Goal: Task Accomplishment & Management: Manage account settings

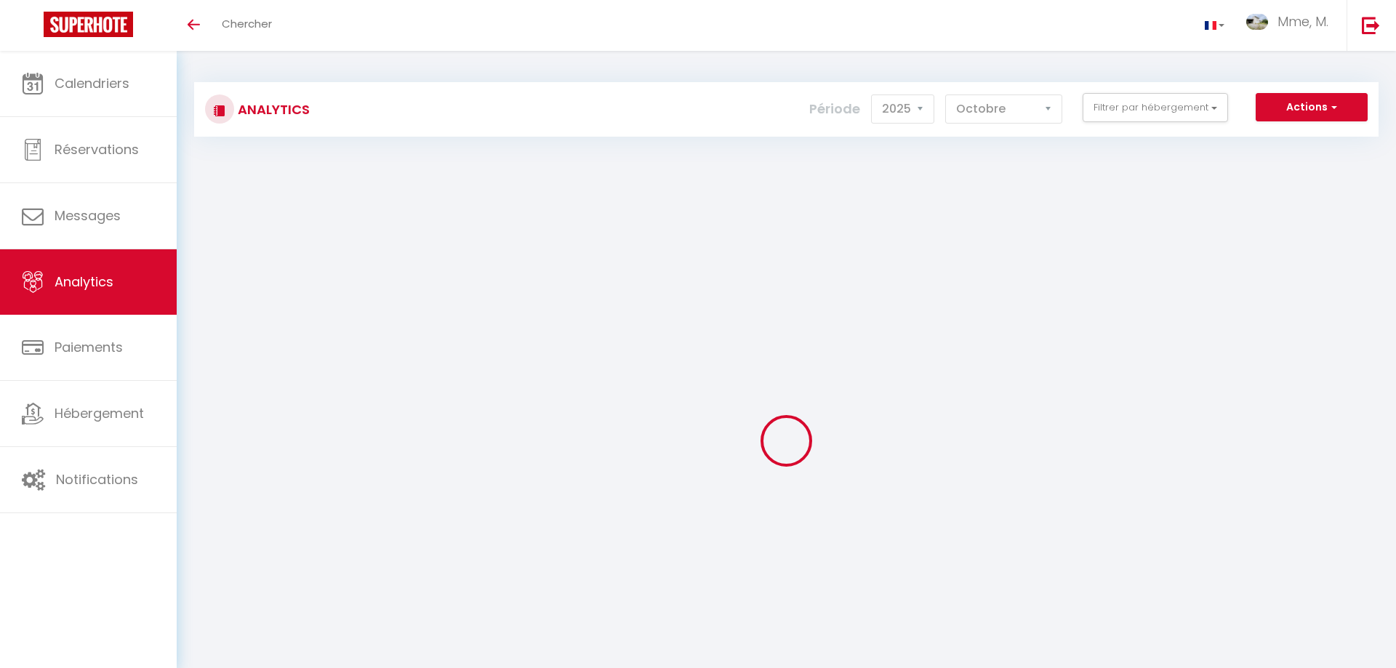
select select "2025"
select select "10"
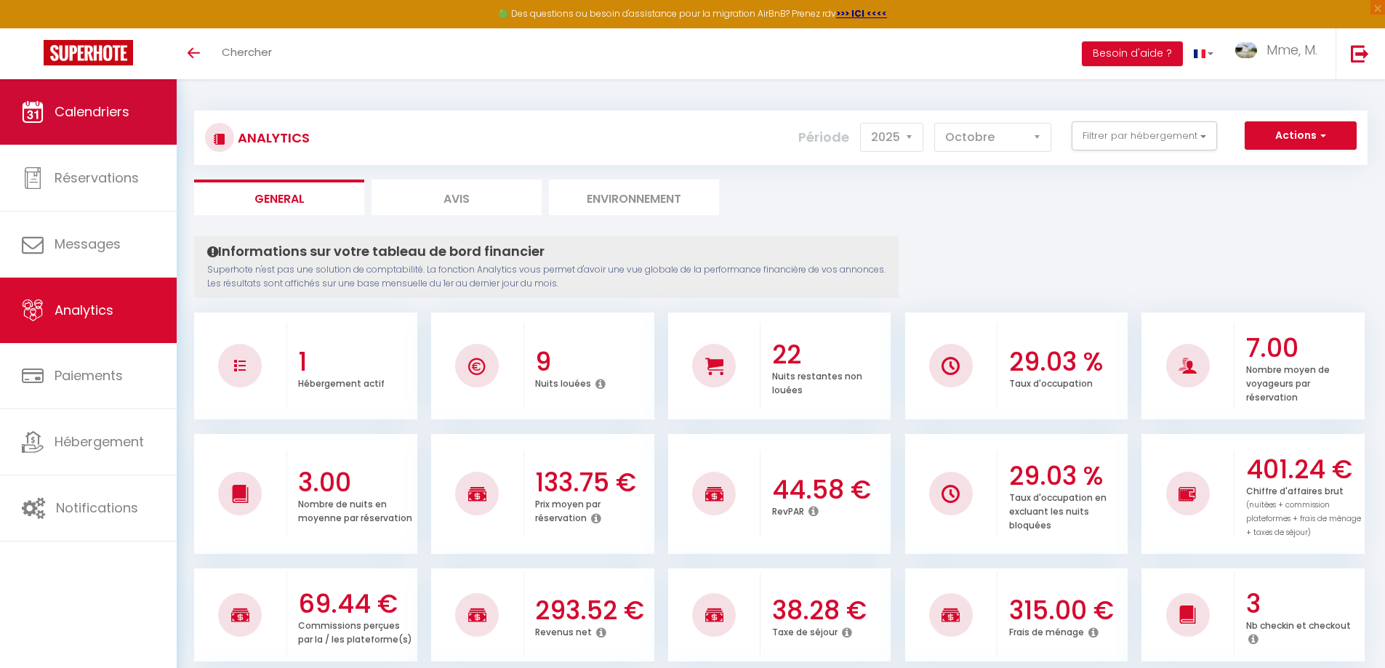
click at [108, 125] on link "Calendriers" at bounding box center [88, 111] width 177 height 65
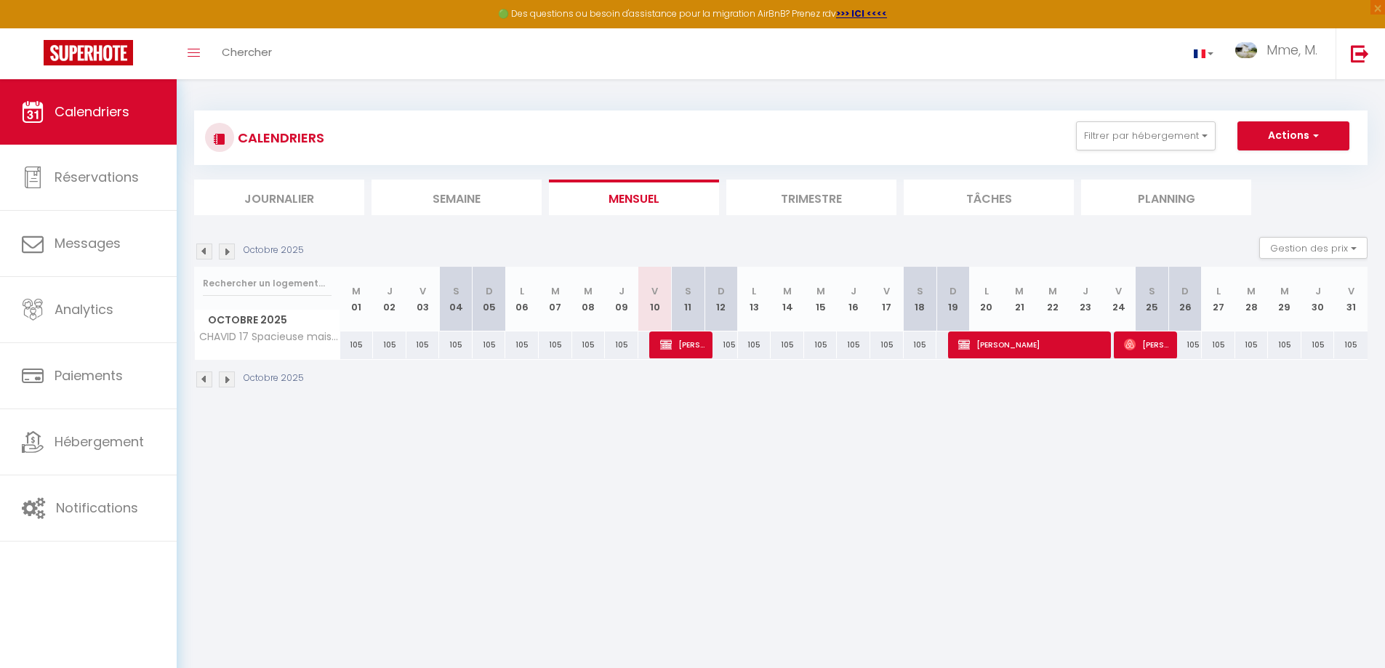
click at [207, 250] on img at bounding box center [204, 251] width 16 height 16
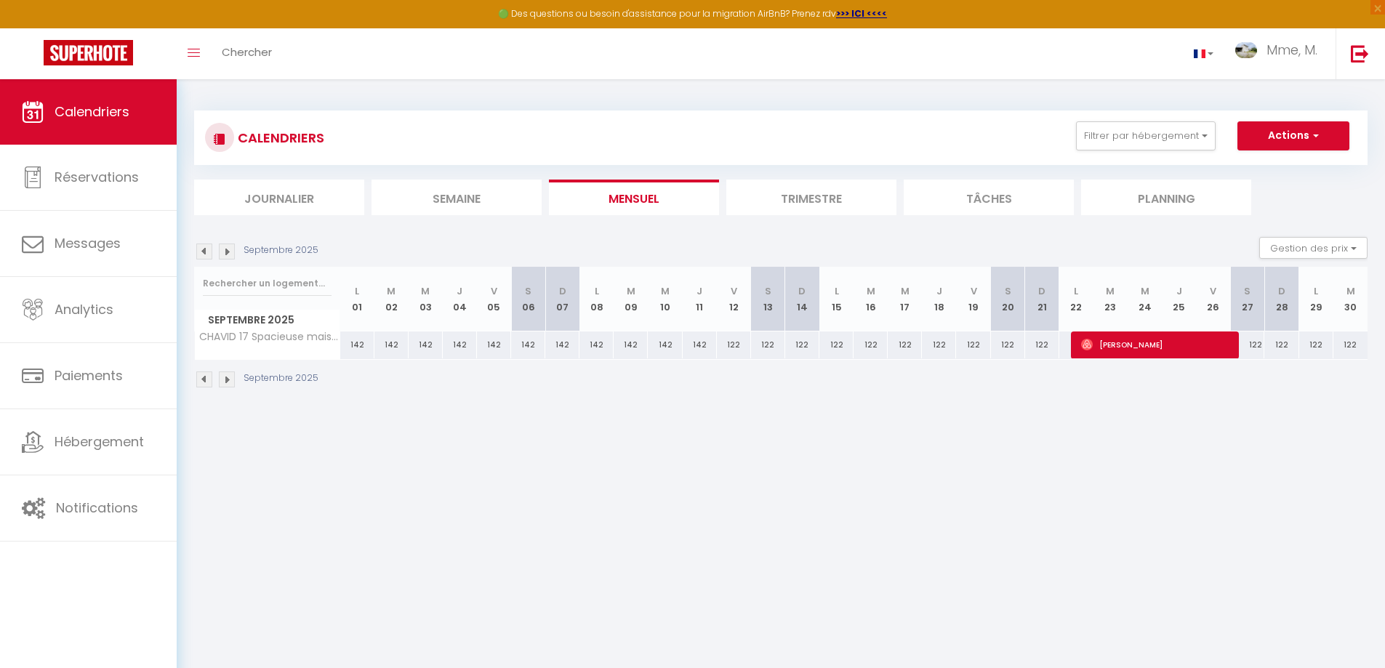
click at [207, 250] on img at bounding box center [204, 251] width 16 height 16
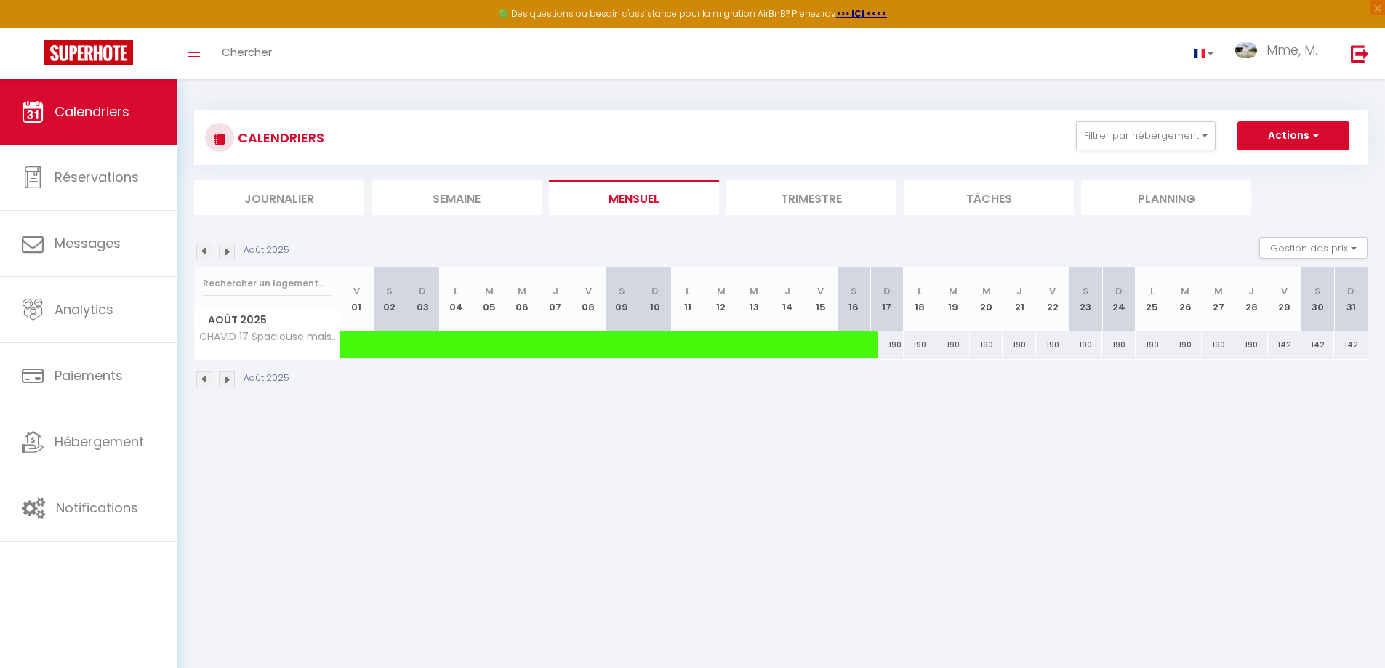
click at [207, 250] on img at bounding box center [204, 251] width 16 height 16
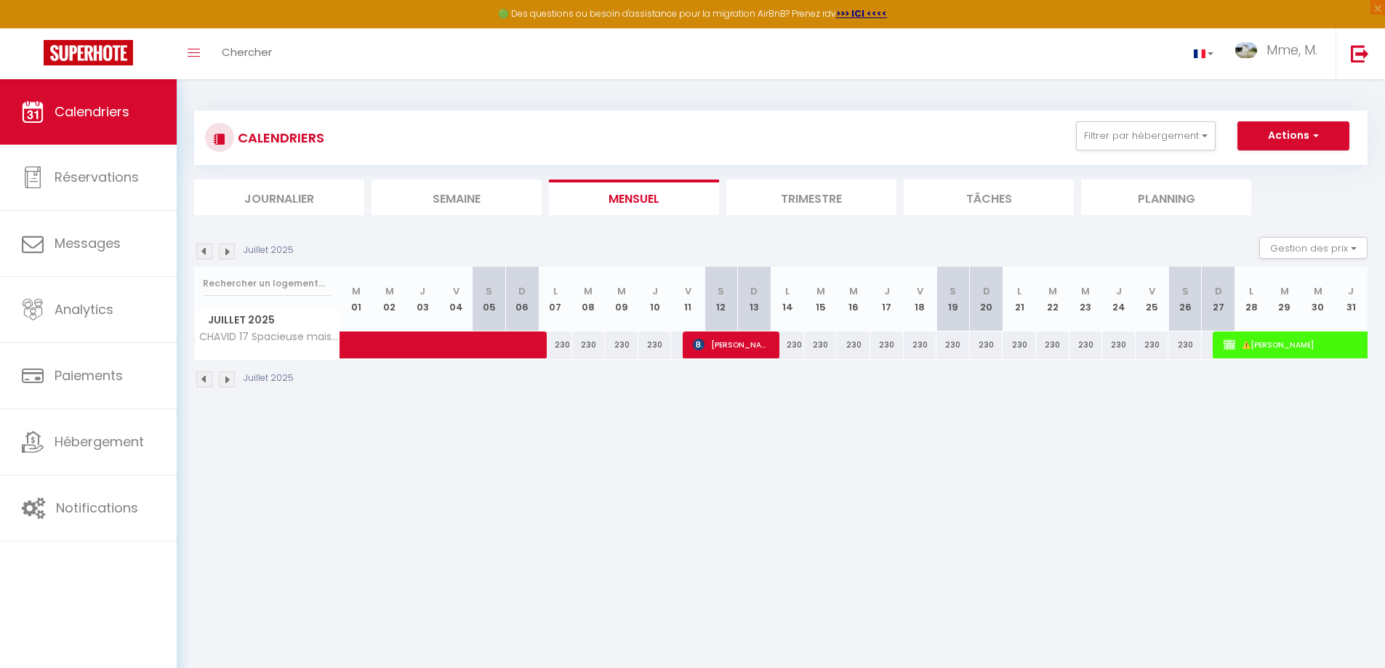
click at [207, 250] on img at bounding box center [204, 251] width 16 height 16
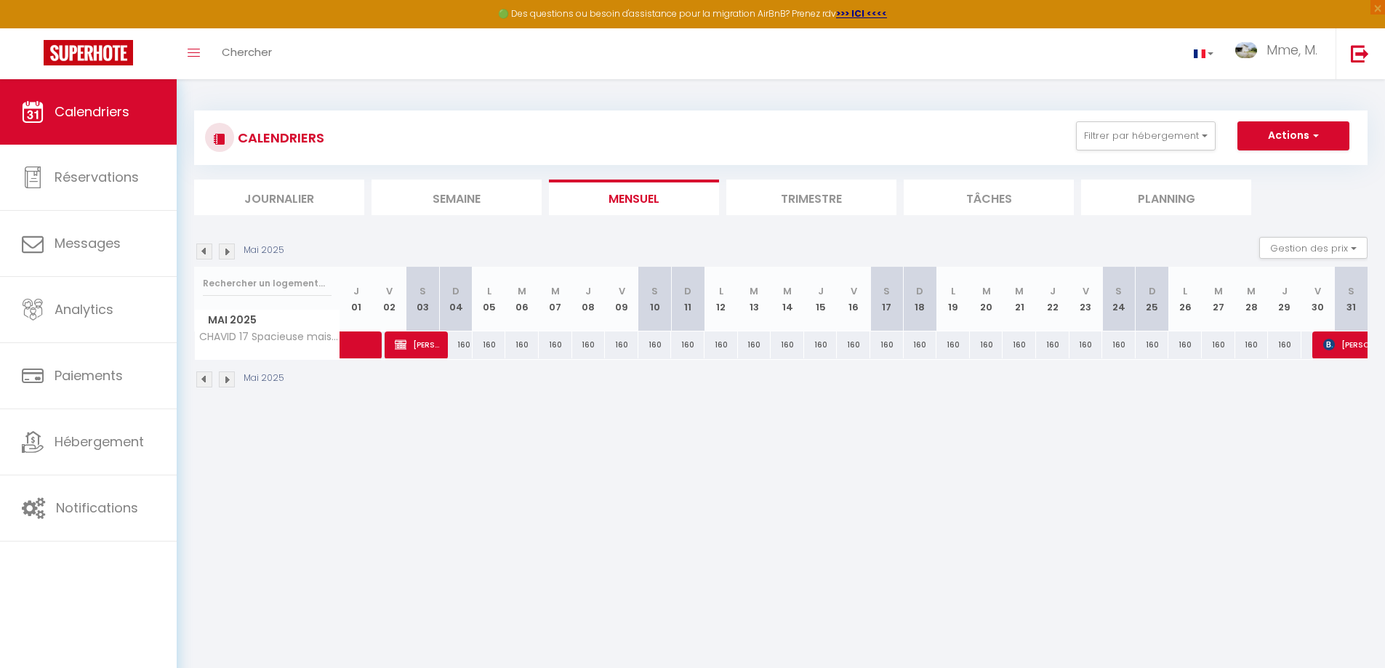
click at [207, 250] on img at bounding box center [204, 251] width 16 height 16
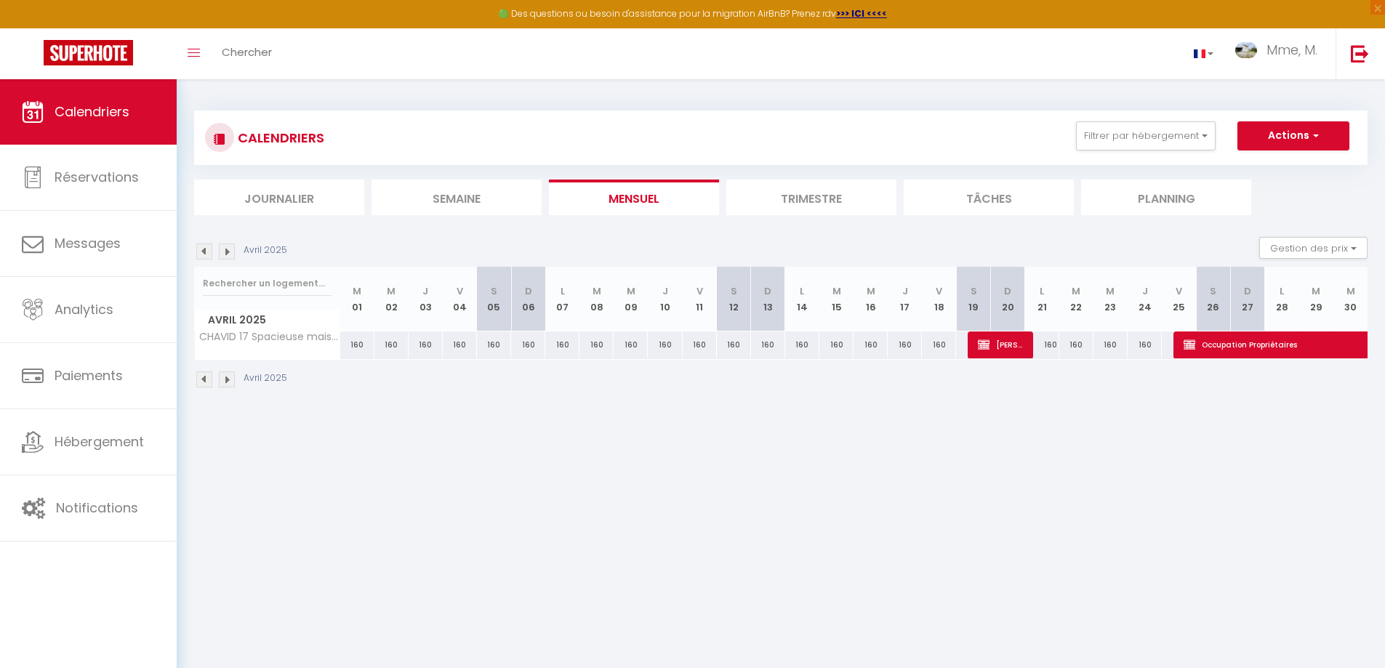
click at [207, 250] on img at bounding box center [204, 251] width 16 height 16
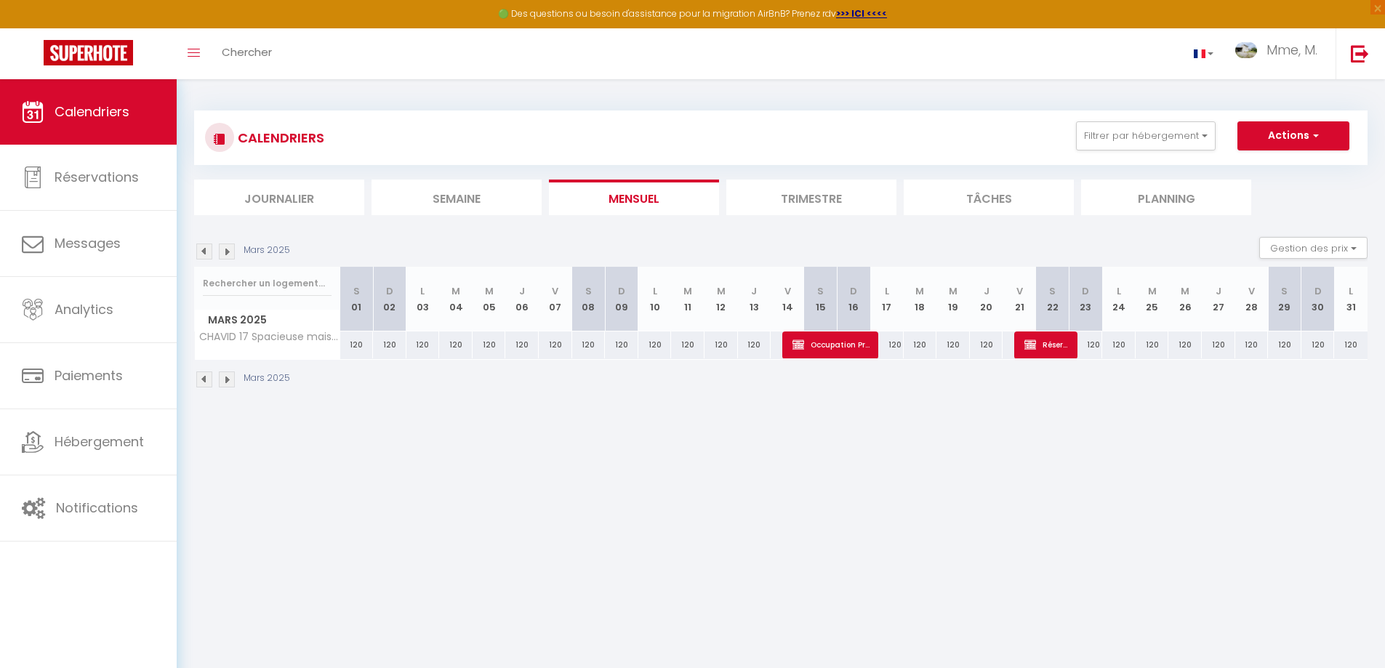
click at [207, 250] on img at bounding box center [204, 251] width 16 height 16
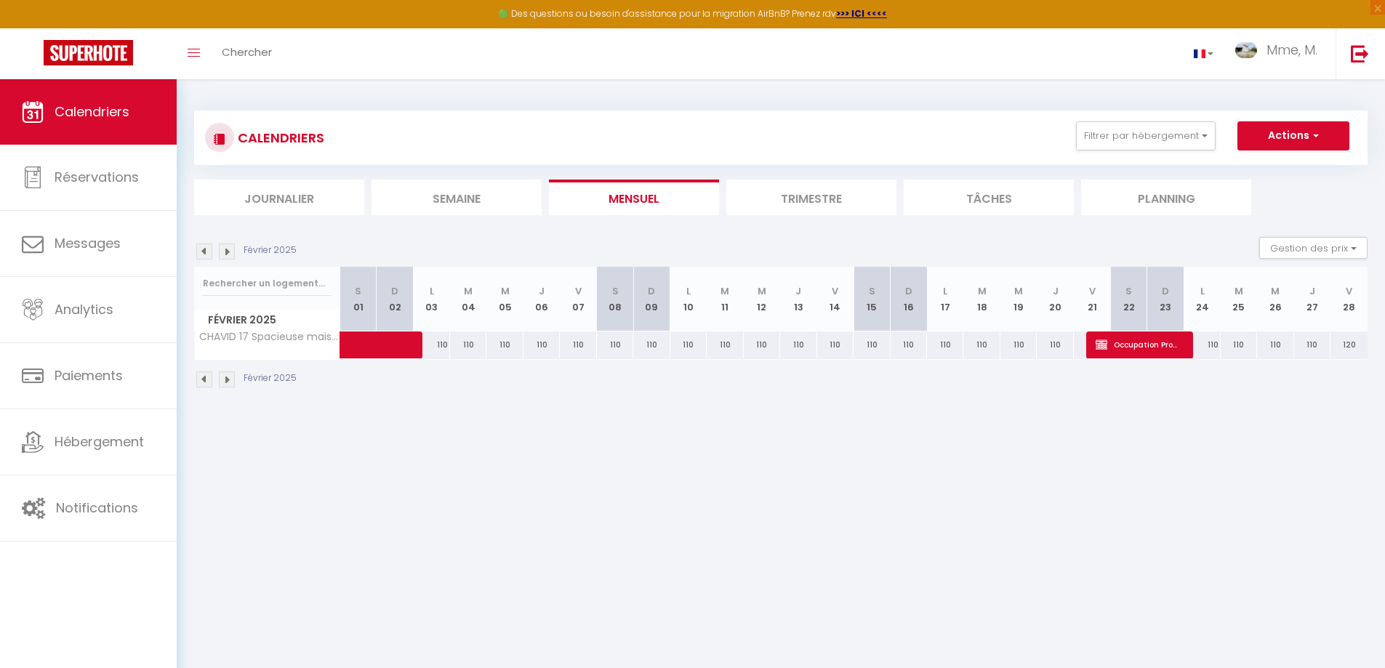
click at [207, 250] on img at bounding box center [204, 251] width 16 height 16
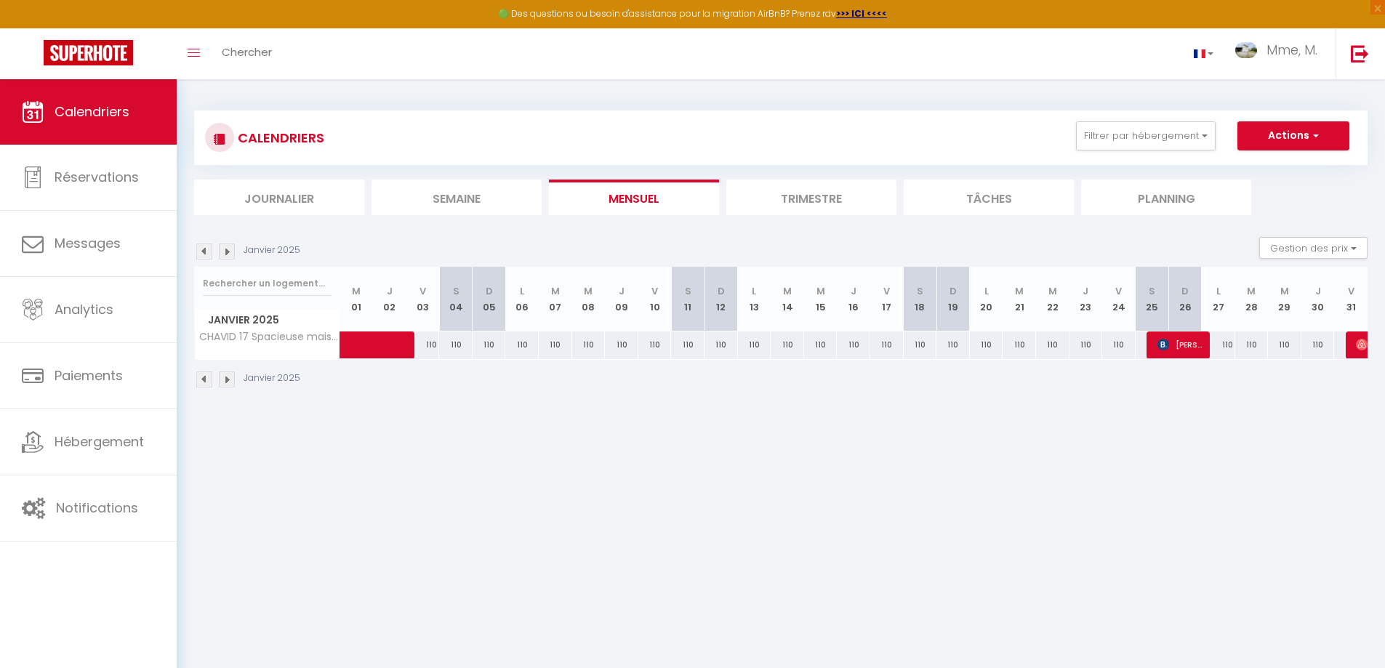
click at [207, 250] on img at bounding box center [204, 251] width 16 height 16
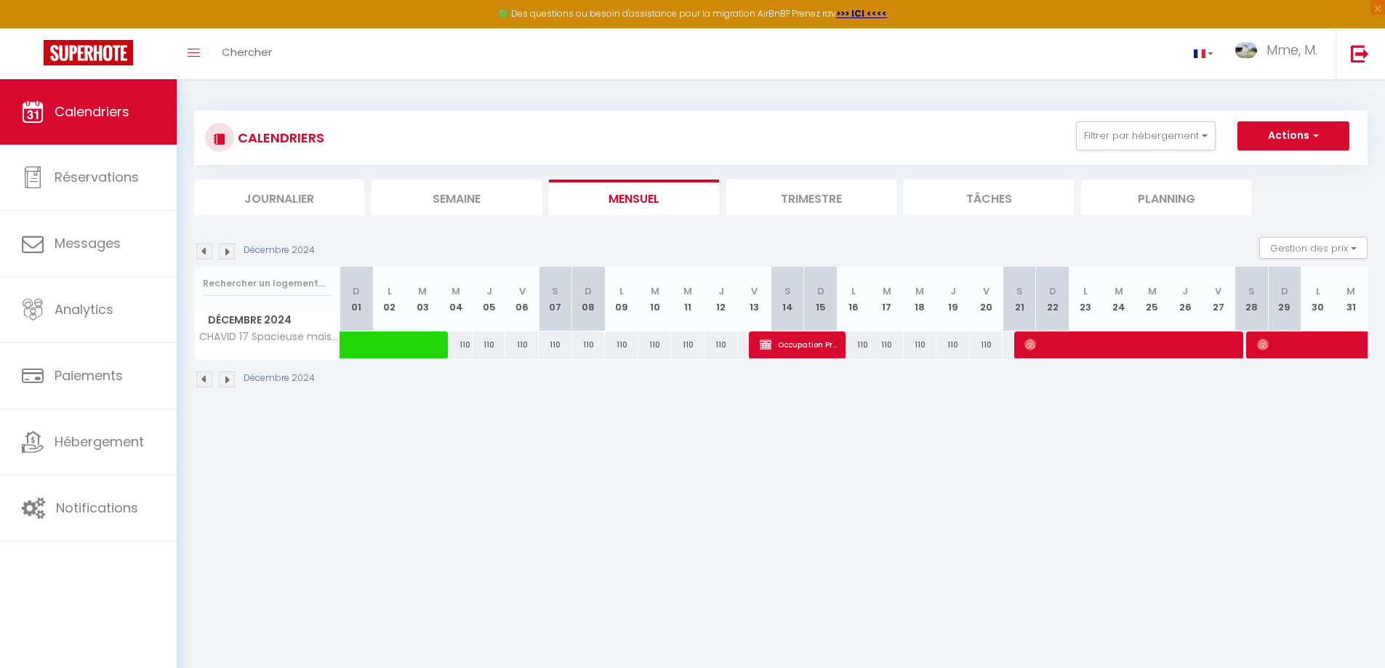
click at [209, 251] on img at bounding box center [204, 251] width 16 height 16
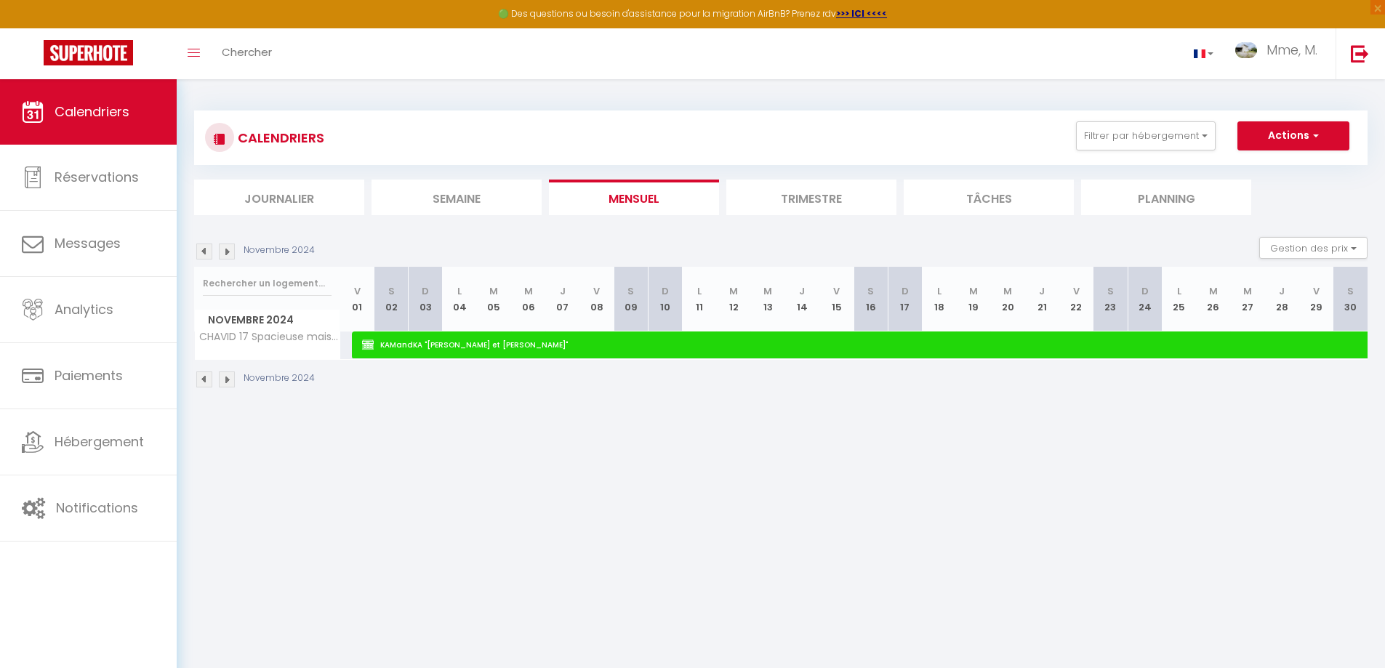
click at [235, 255] on div "Novembre 2024" at bounding box center [256, 251] width 125 height 16
click at [231, 253] on img at bounding box center [227, 251] width 16 height 16
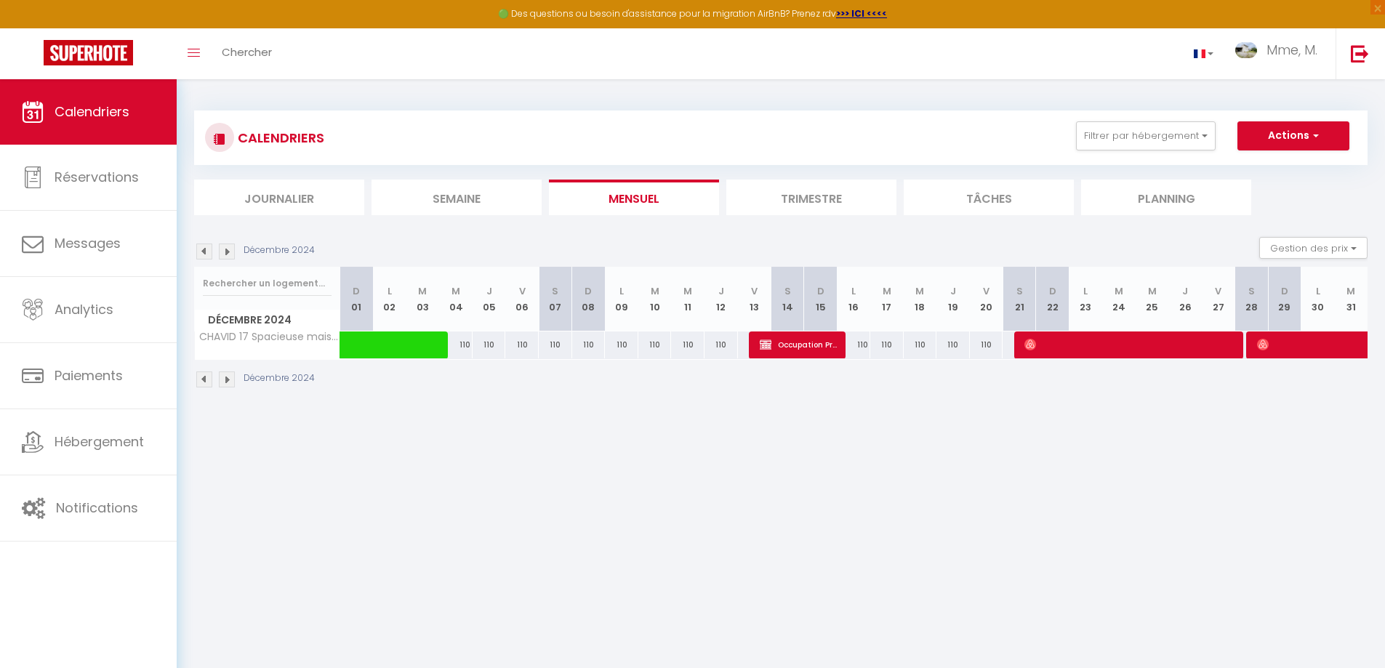
click at [228, 252] on img at bounding box center [227, 251] width 16 height 16
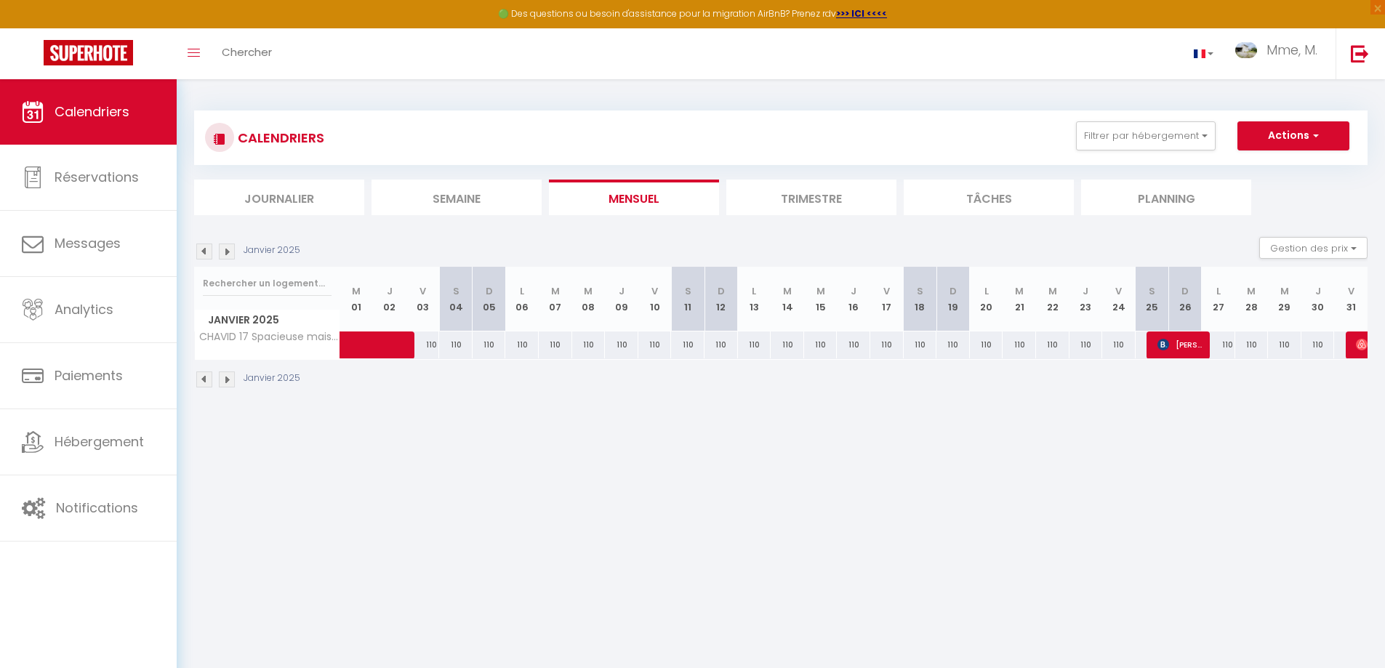
click at [228, 252] on img at bounding box center [227, 251] width 16 height 16
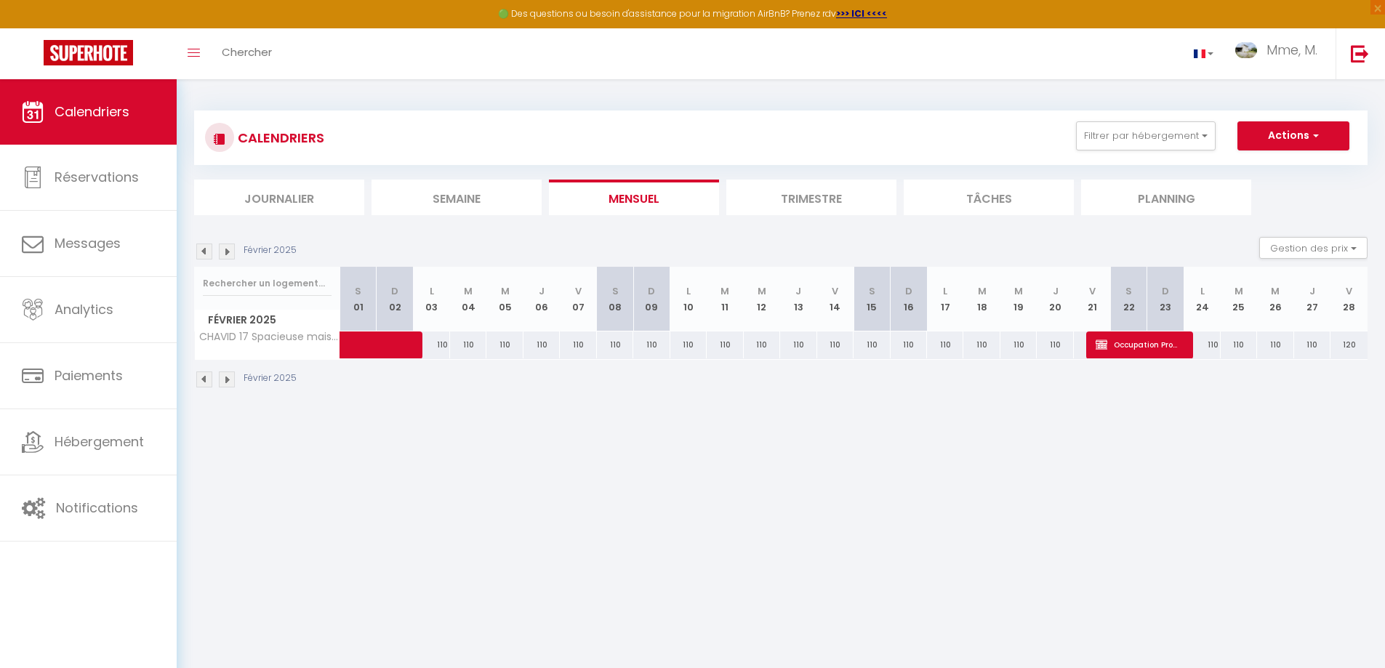
click at [227, 251] on img at bounding box center [227, 251] width 16 height 16
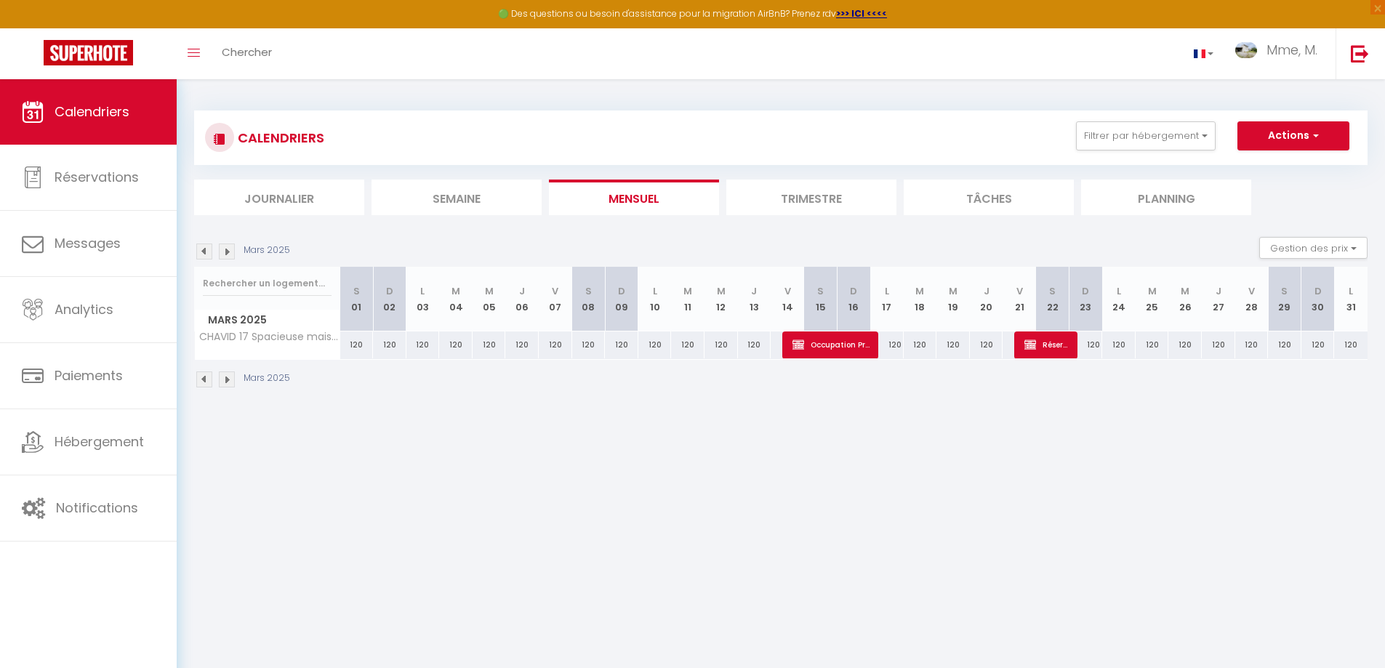
click at [227, 251] on img at bounding box center [227, 251] width 16 height 16
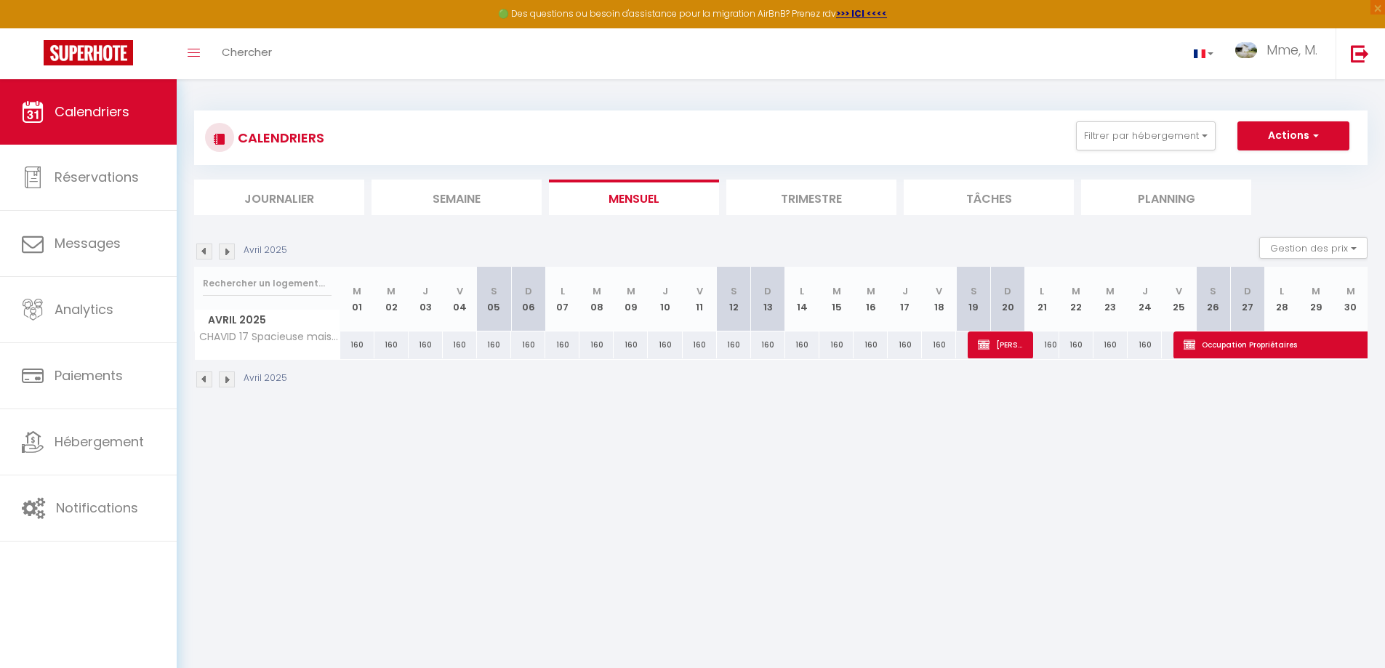
click at [227, 251] on img at bounding box center [227, 251] width 16 height 16
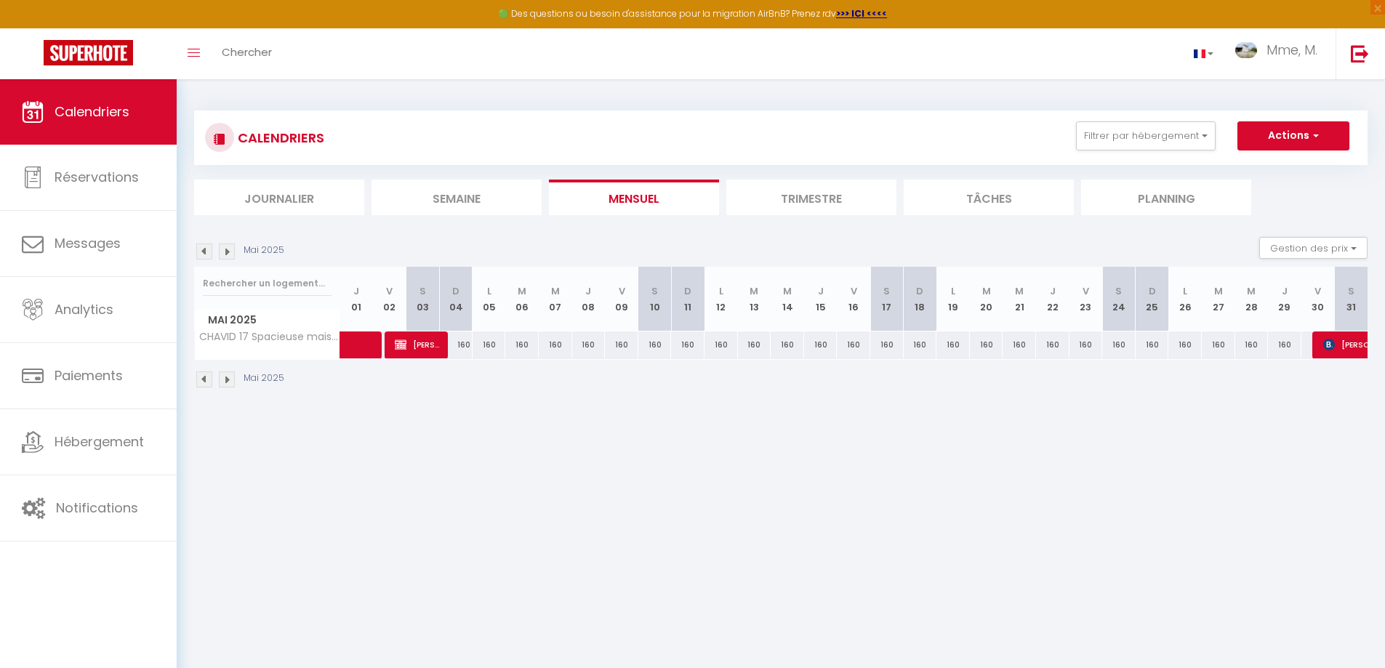
click at [227, 251] on img at bounding box center [227, 251] width 16 height 16
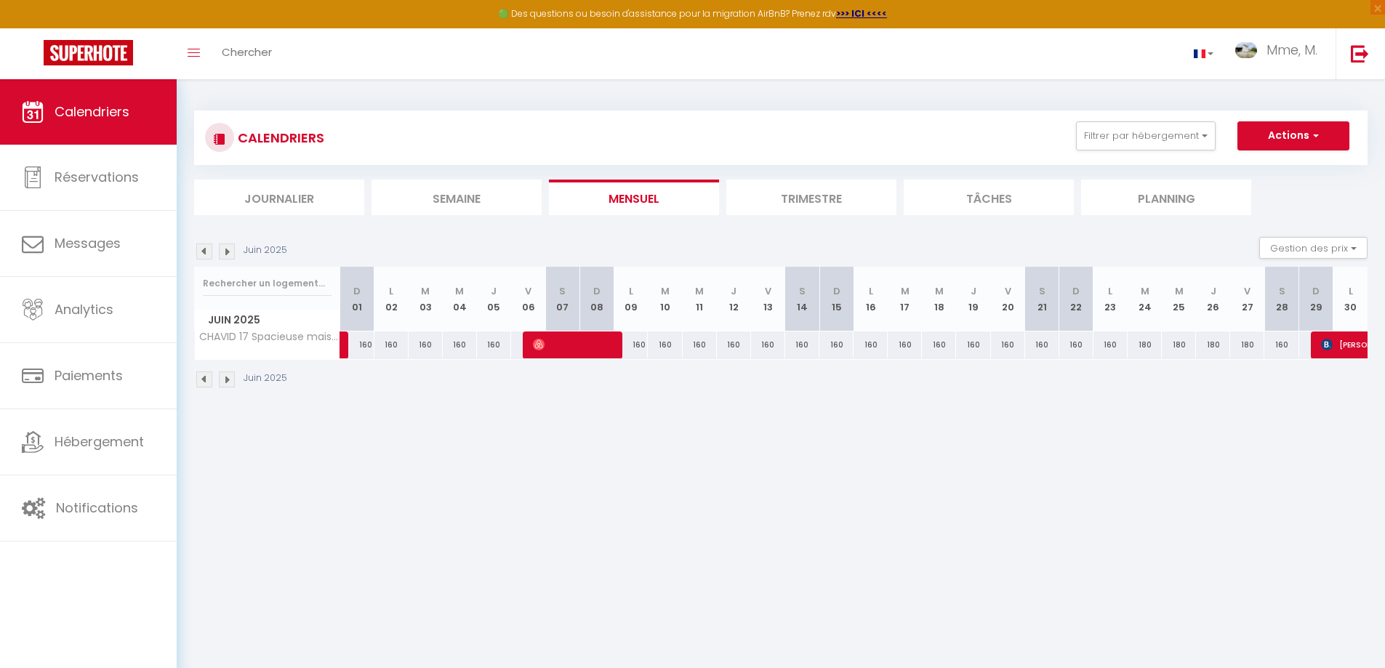
click at [227, 251] on img at bounding box center [227, 251] width 16 height 16
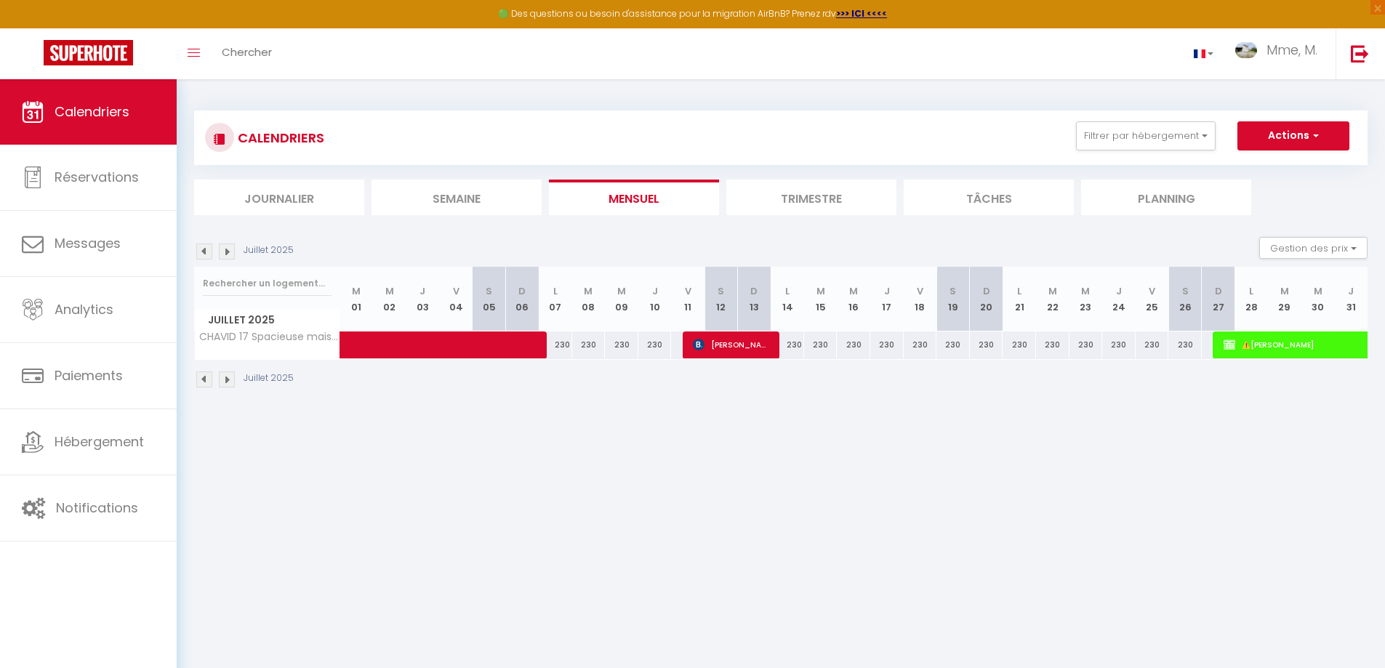
click at [227, 251] on img at bounding box center [227, 251] width 16 height 16
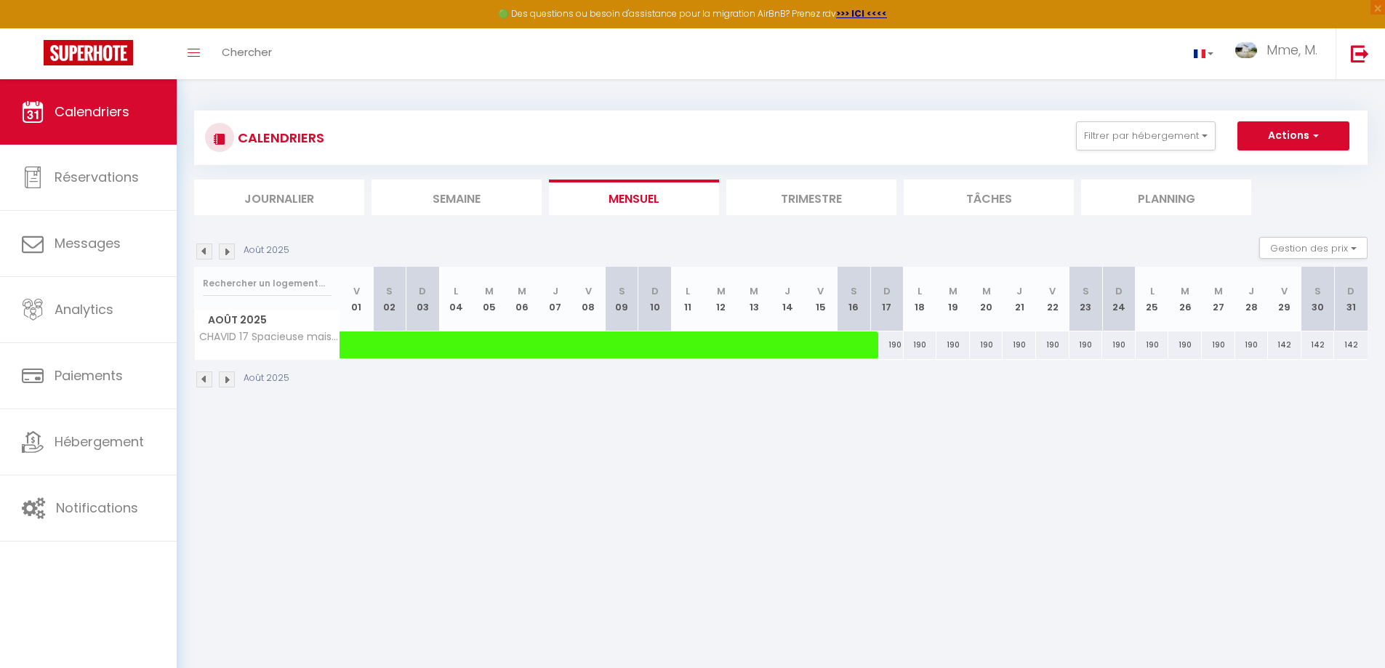
click at [227, 251] on img at bounding box center [227, 251] width 16 height 16
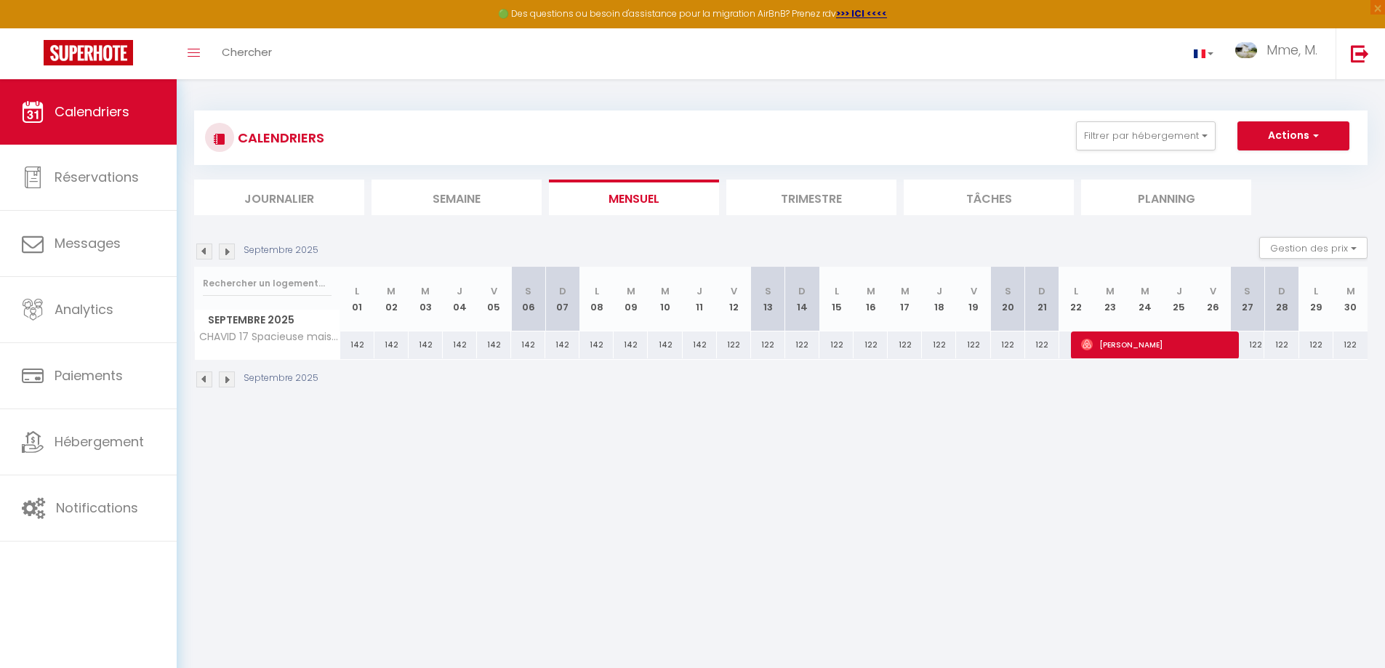
click at [227, 251] on img at bounding box center [227, 251] width 16 height 16
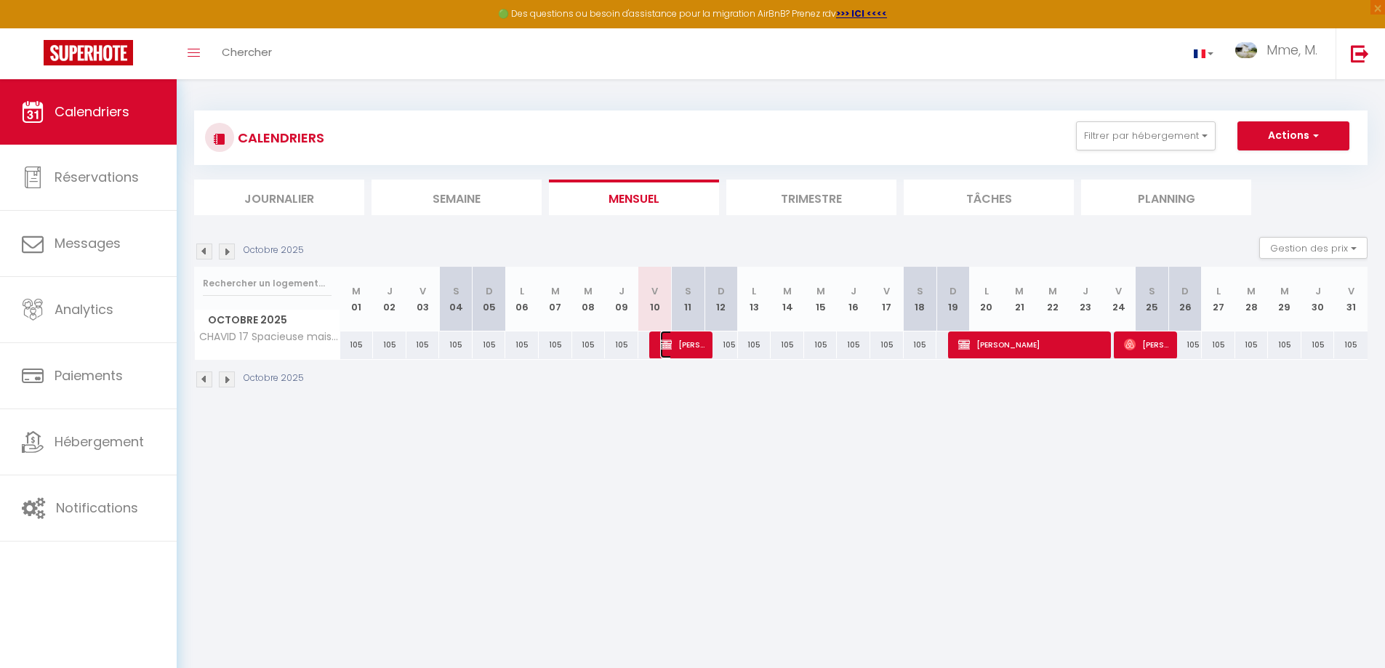
click at [688, 345] on span "[PERSON_NAME]" at bounding box center [682, 345] width 44 height 28
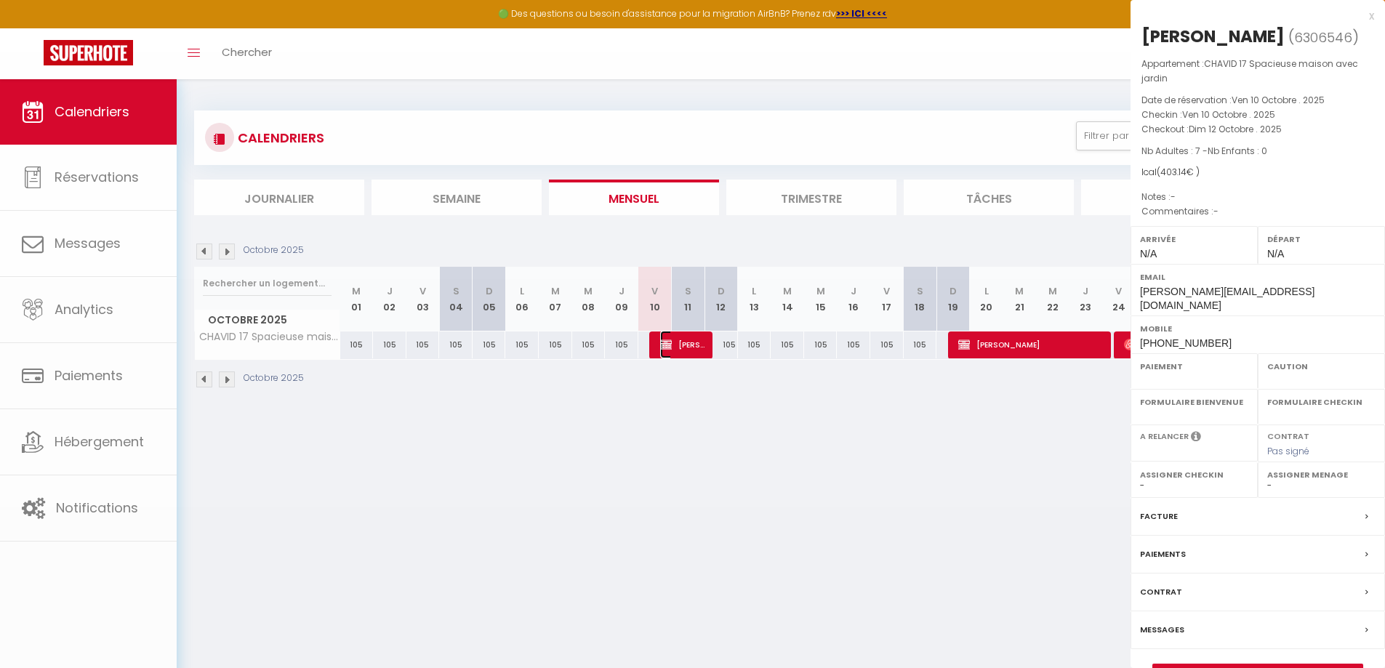
select select "OK"
select select "KO"
select select "0"
select select "1"
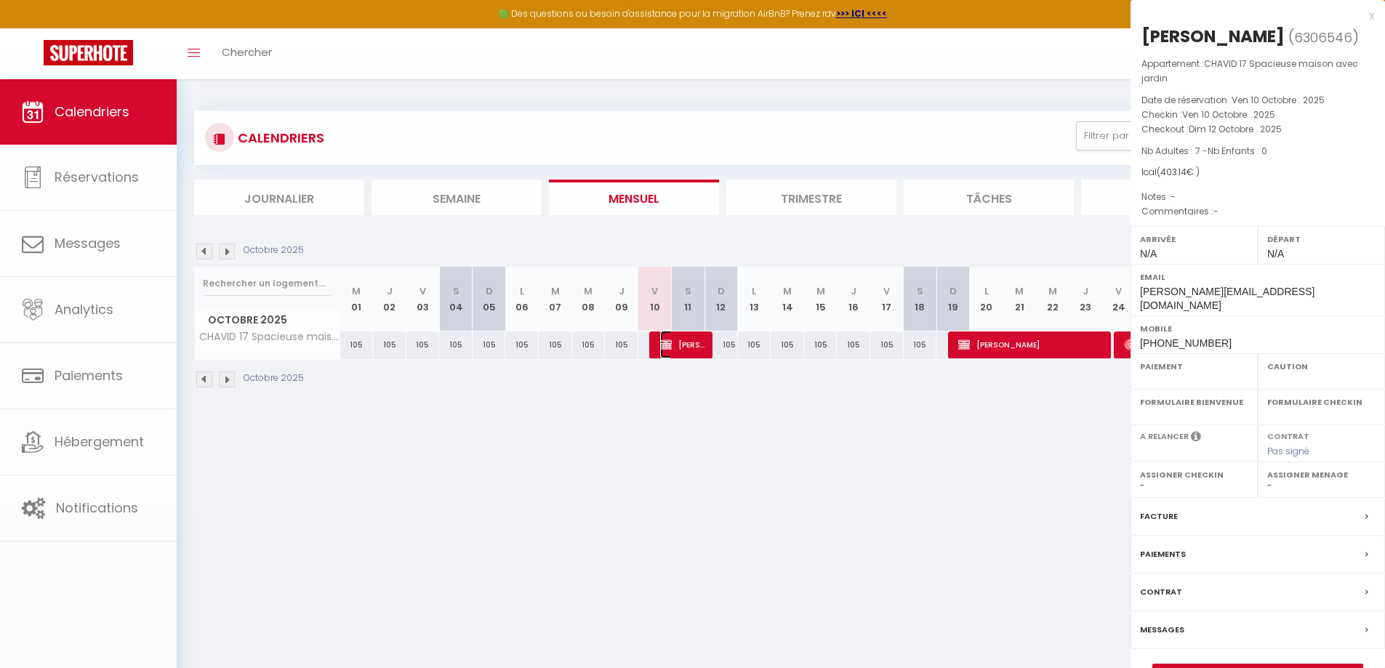
select select
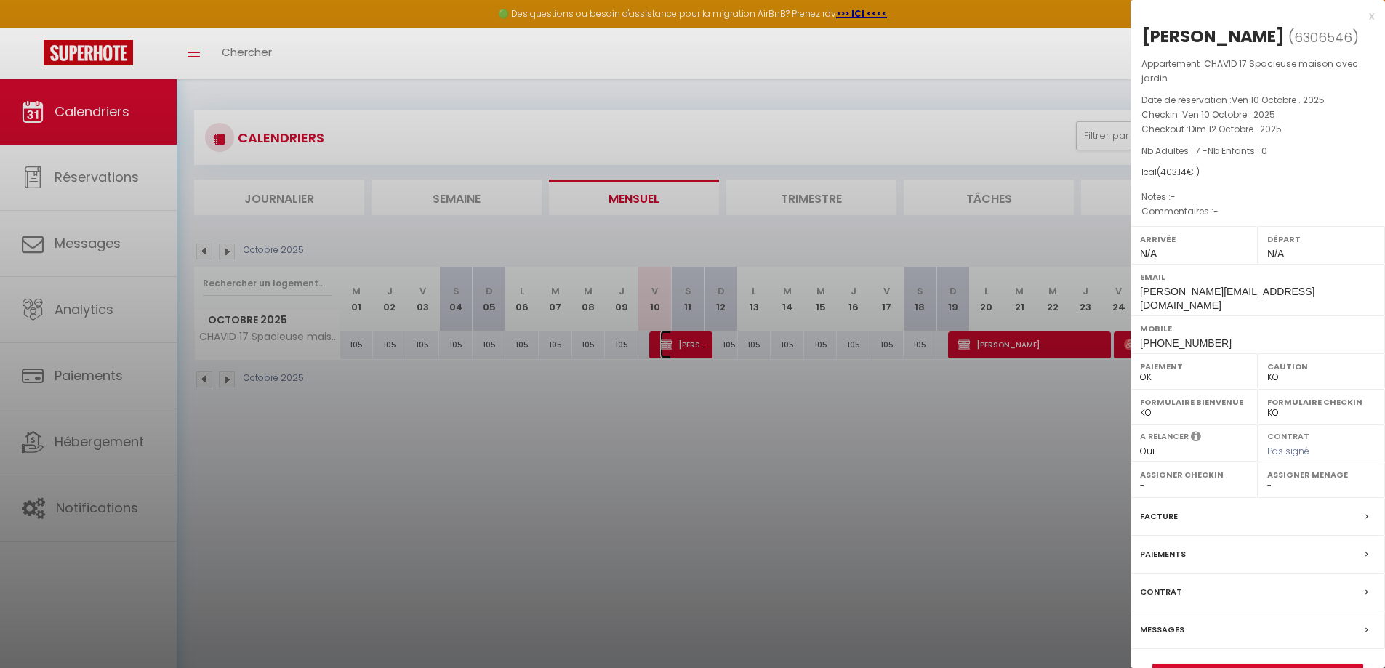
select select "26452"
click at [1255, 664] on link "Détails de la réservation" at bounding box center [1257, 673] width 209 height 19
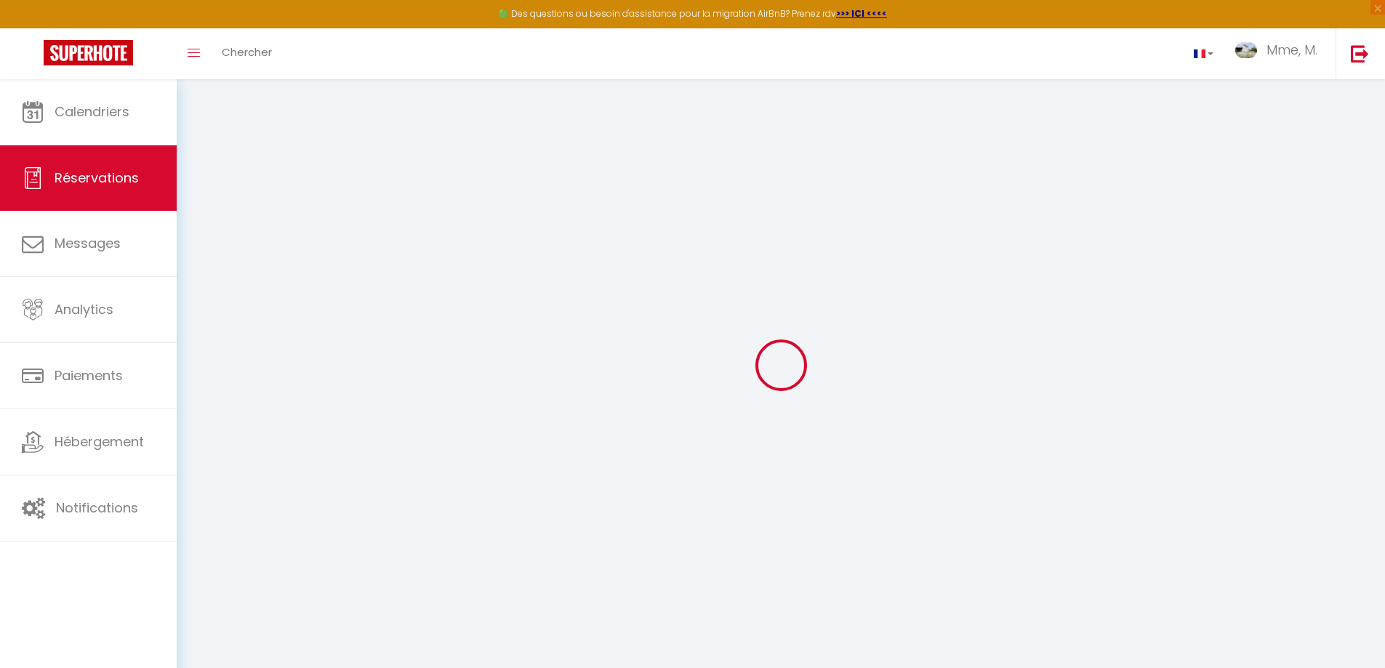
select select
checkbox input "false"
select select
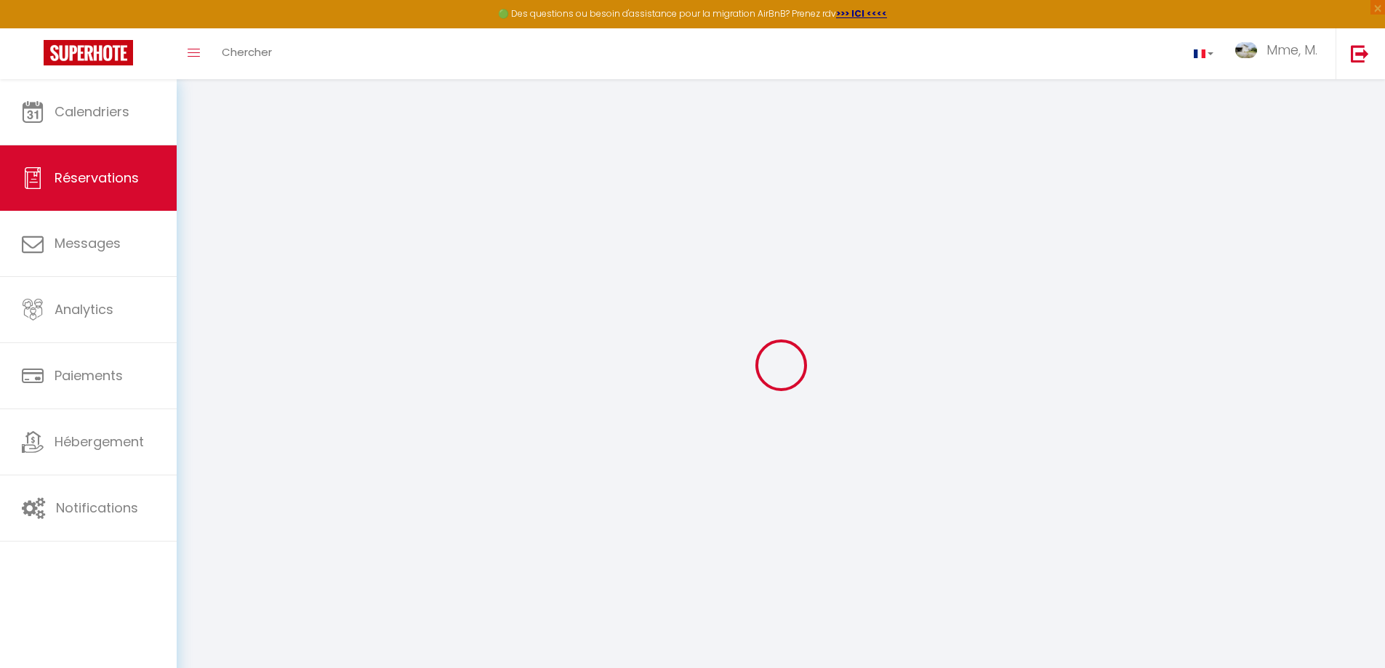
checkbox input "false"
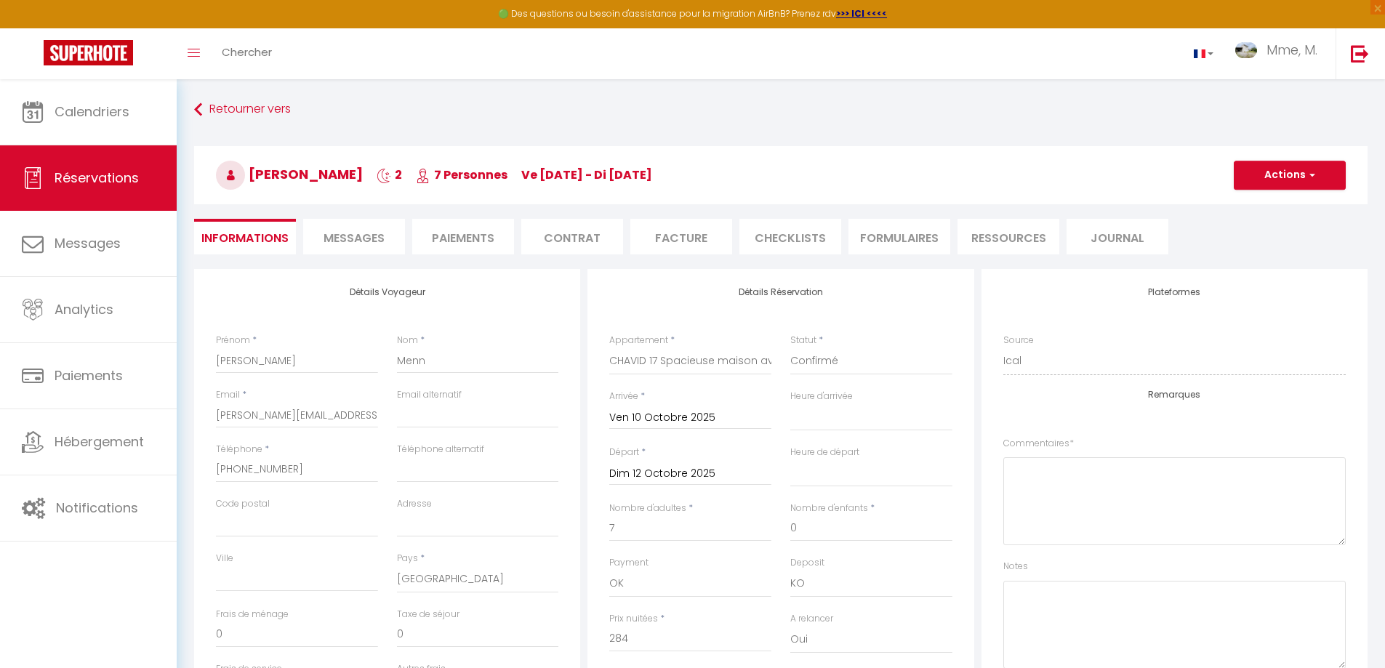
select select
checkbox input "false"
type input "105"
type input "14.14"
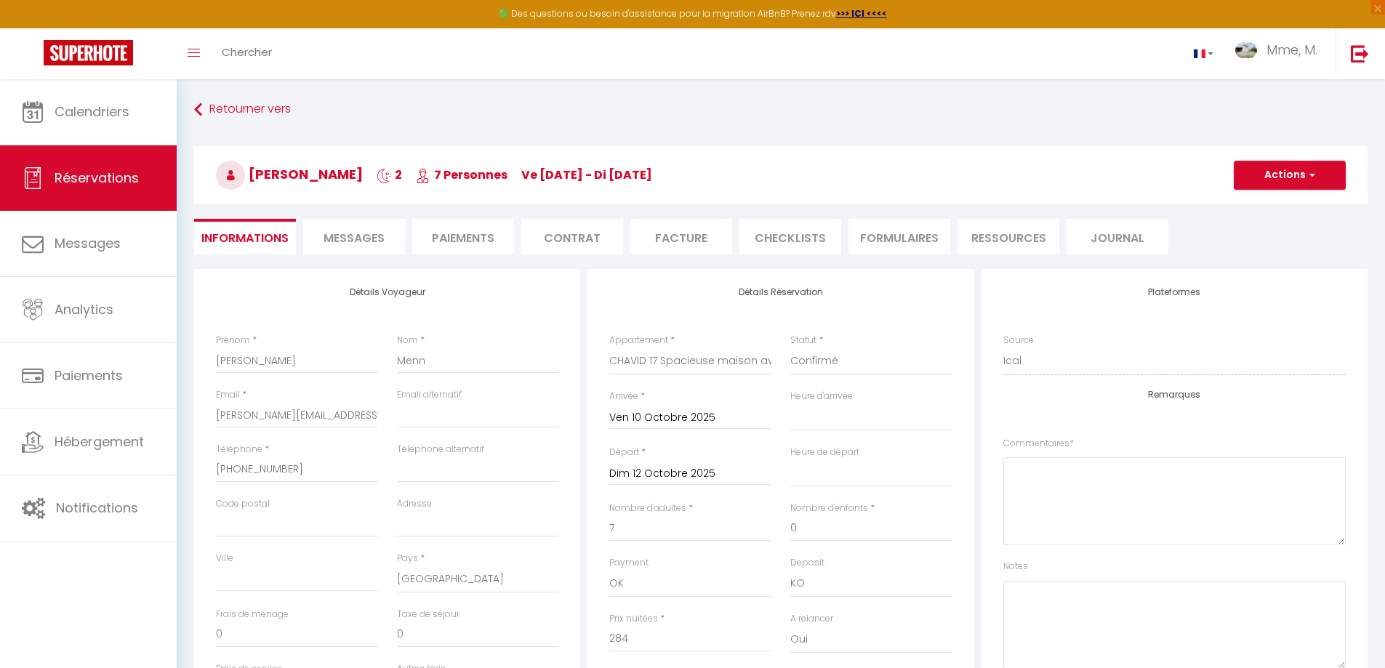
select select
checkbox input "false"
select select
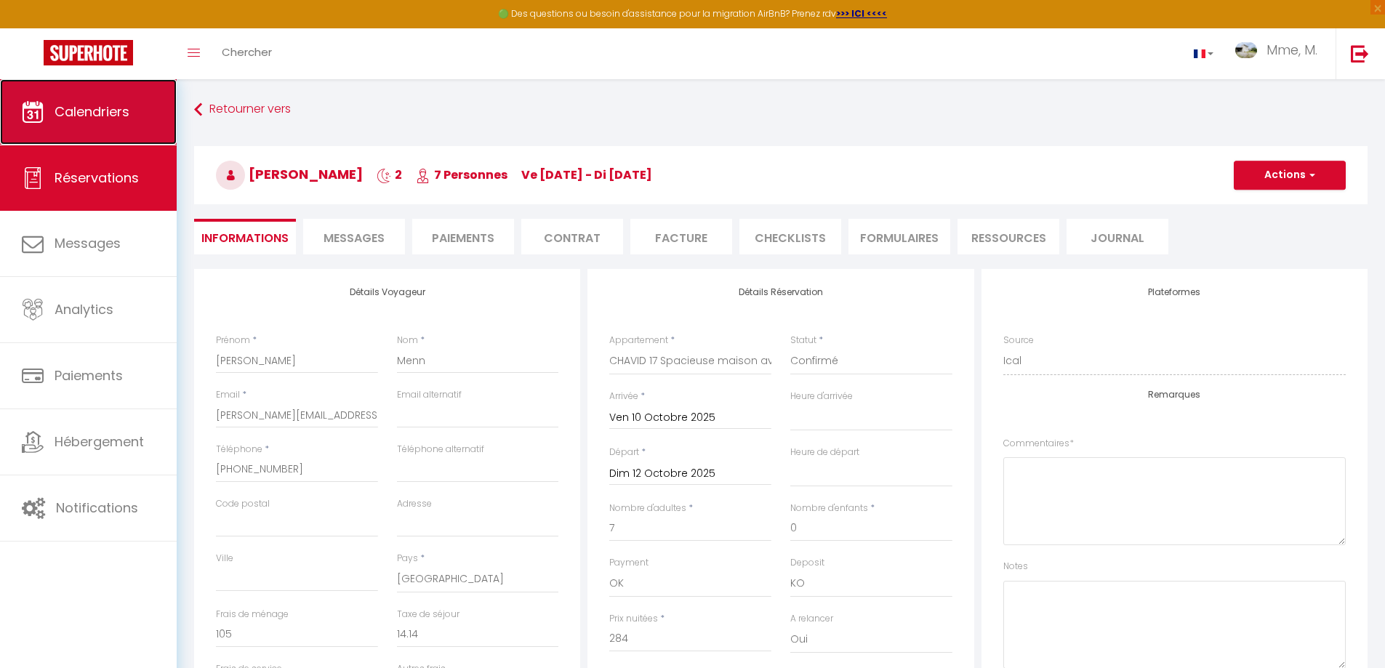
click at [111, 105] on span "Calendriers" at bounding box center [92, 111] width 75 height 18
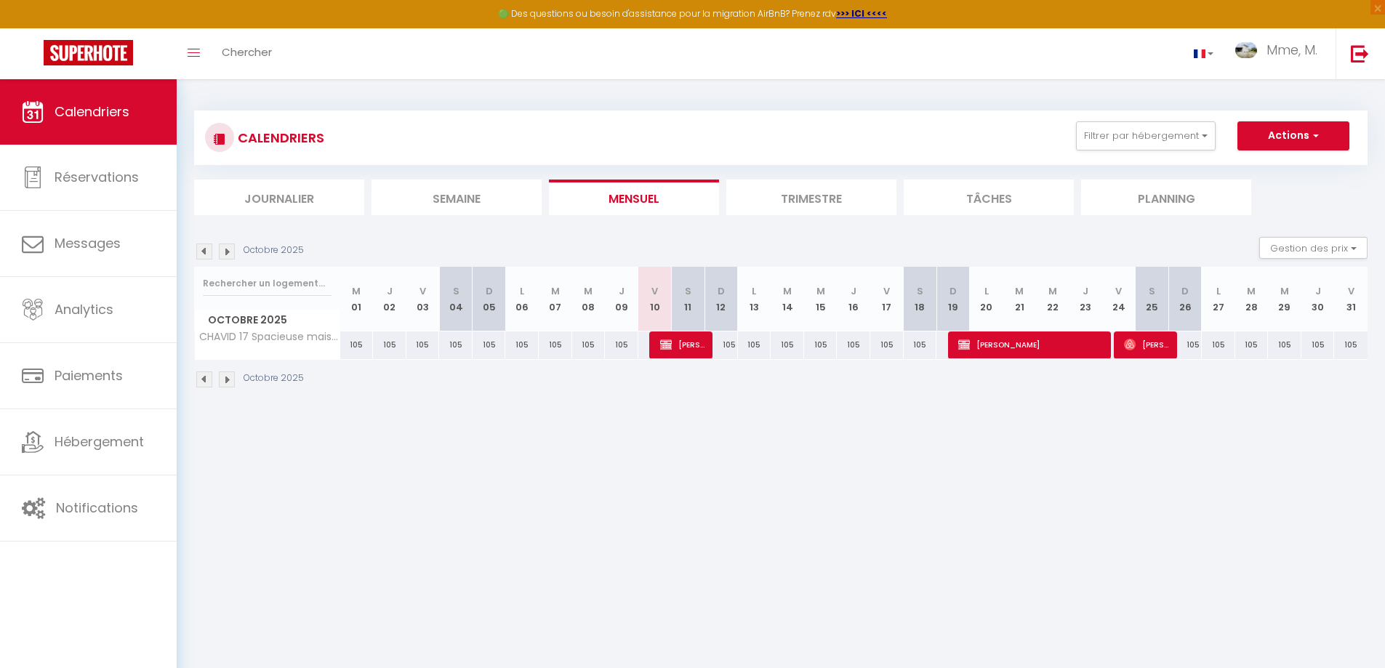
click at [227, 382] on img at bounding box center [227, 379] width 16 height 16
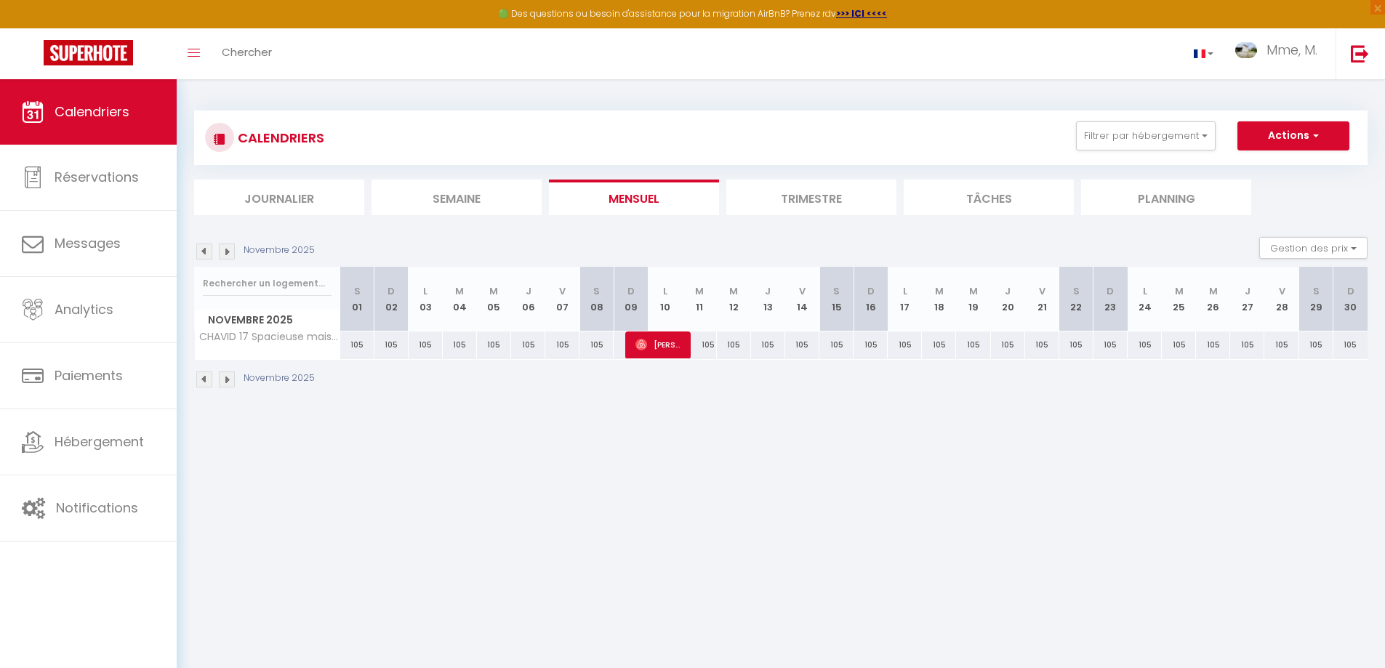
click at [227, 382] on img at bounding box center [227, 379] width 16 height 16
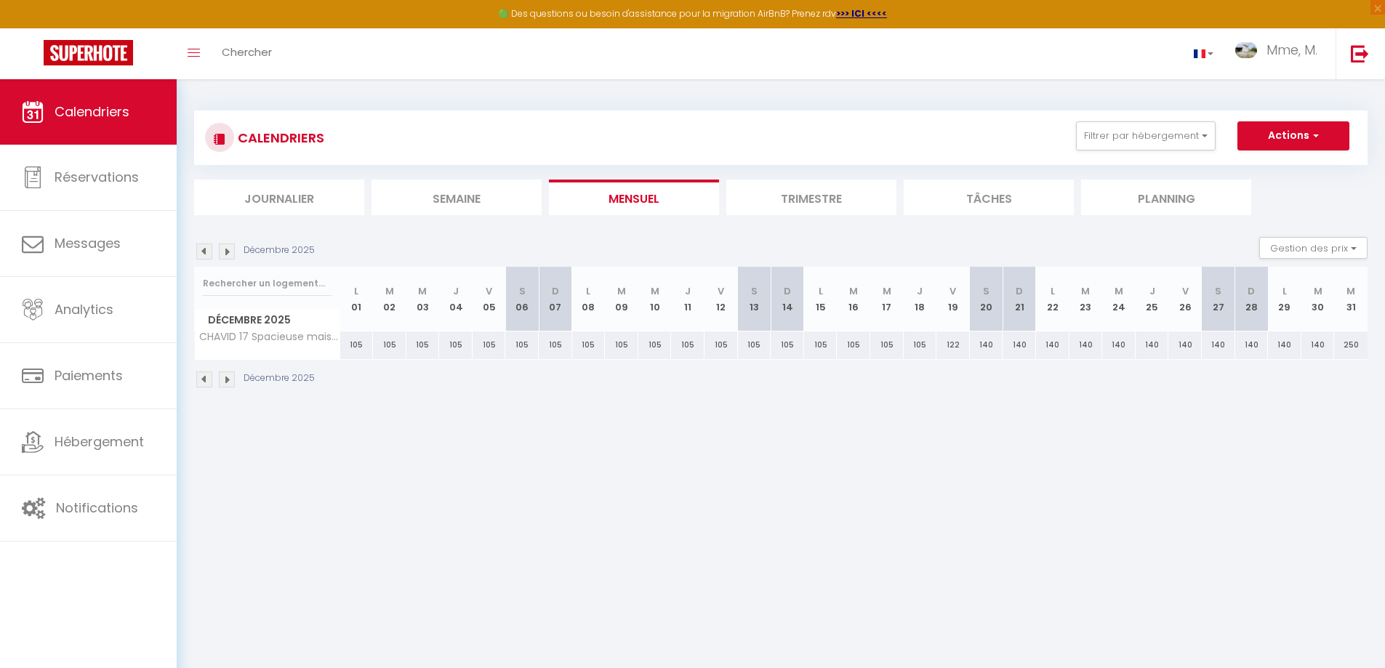
click at [786, 348] on div "105" at bounding box center [786, 344] width 33 height 27
type input "105"
type input "Dim 14 Décembre 2025"
type input "Lun 15 Décembre 2025"
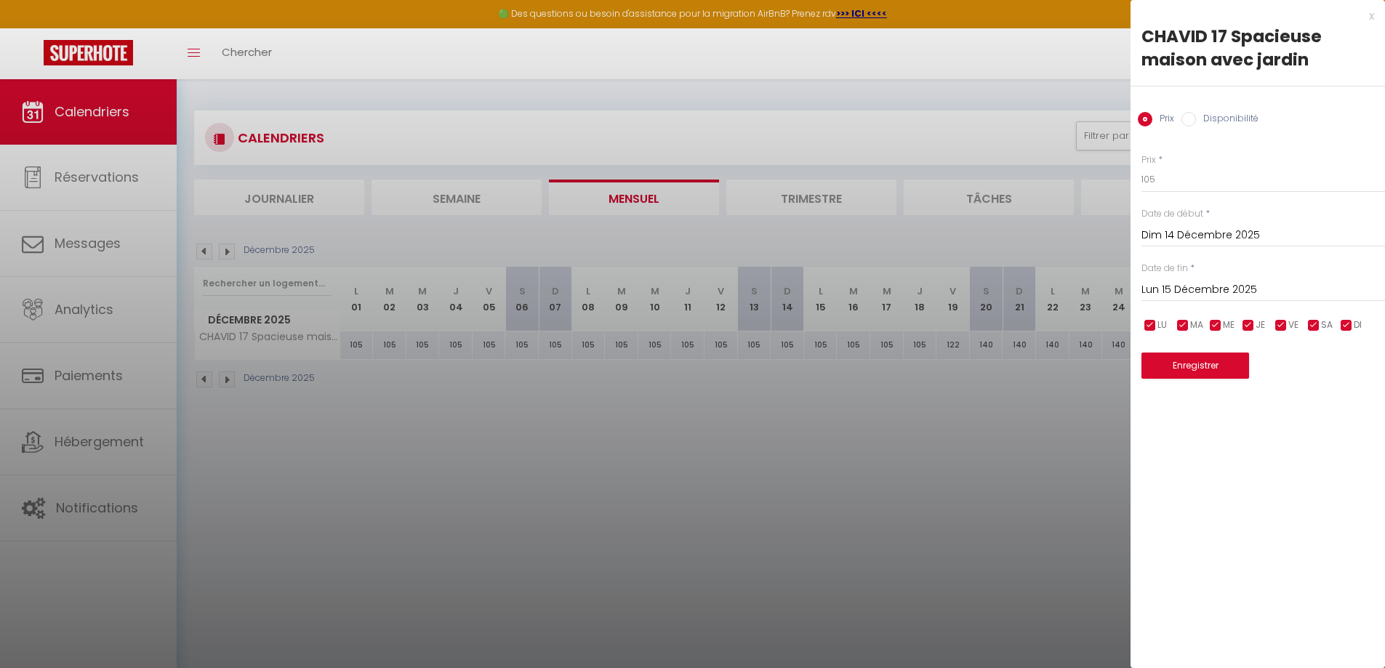
click at [1188, 121] on input "Disponibilité" at bounding box center [1188, 119] width 15 height 15
radio input "true"
click at [1146, 119] on input "Prix" at bounding box center [1144, 119] width 15 height 15
radio input "true"
radio input "false"
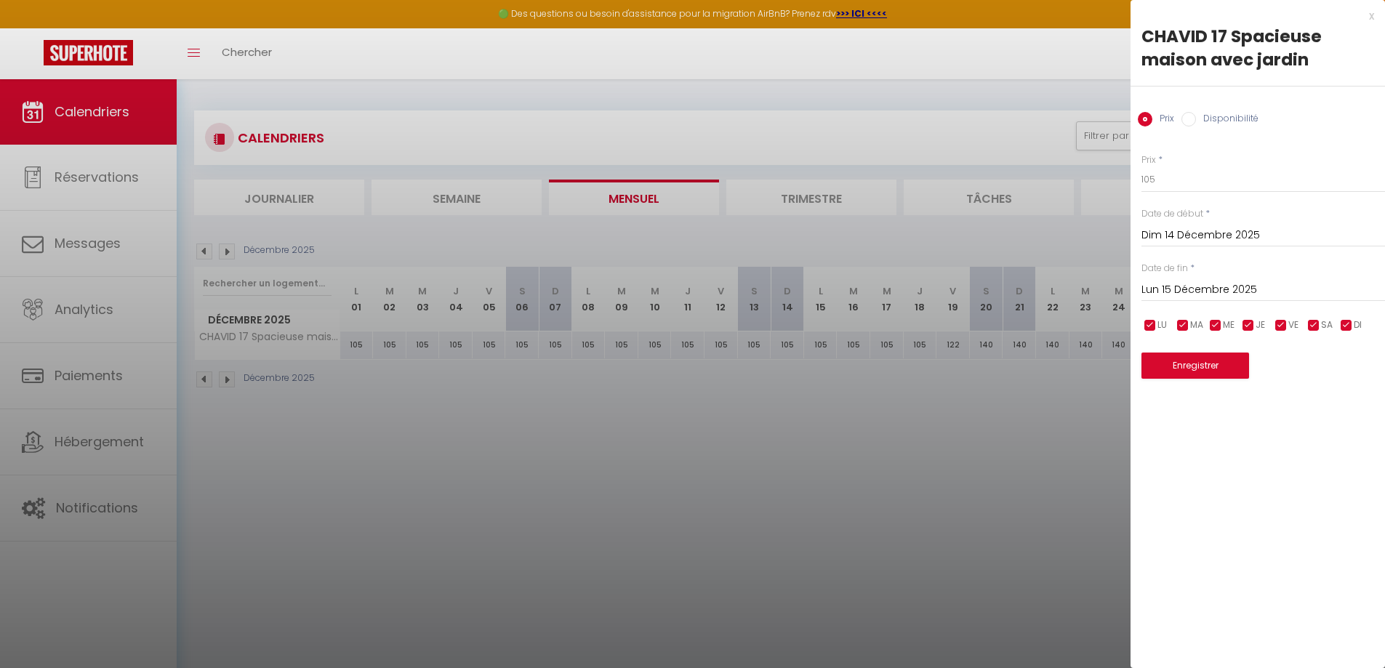
click at [1372, 17] on div "x" at bounding box center [1251, 15] width 243 height 17
